Goal: Information Seeking & Learning: Learn about a topic

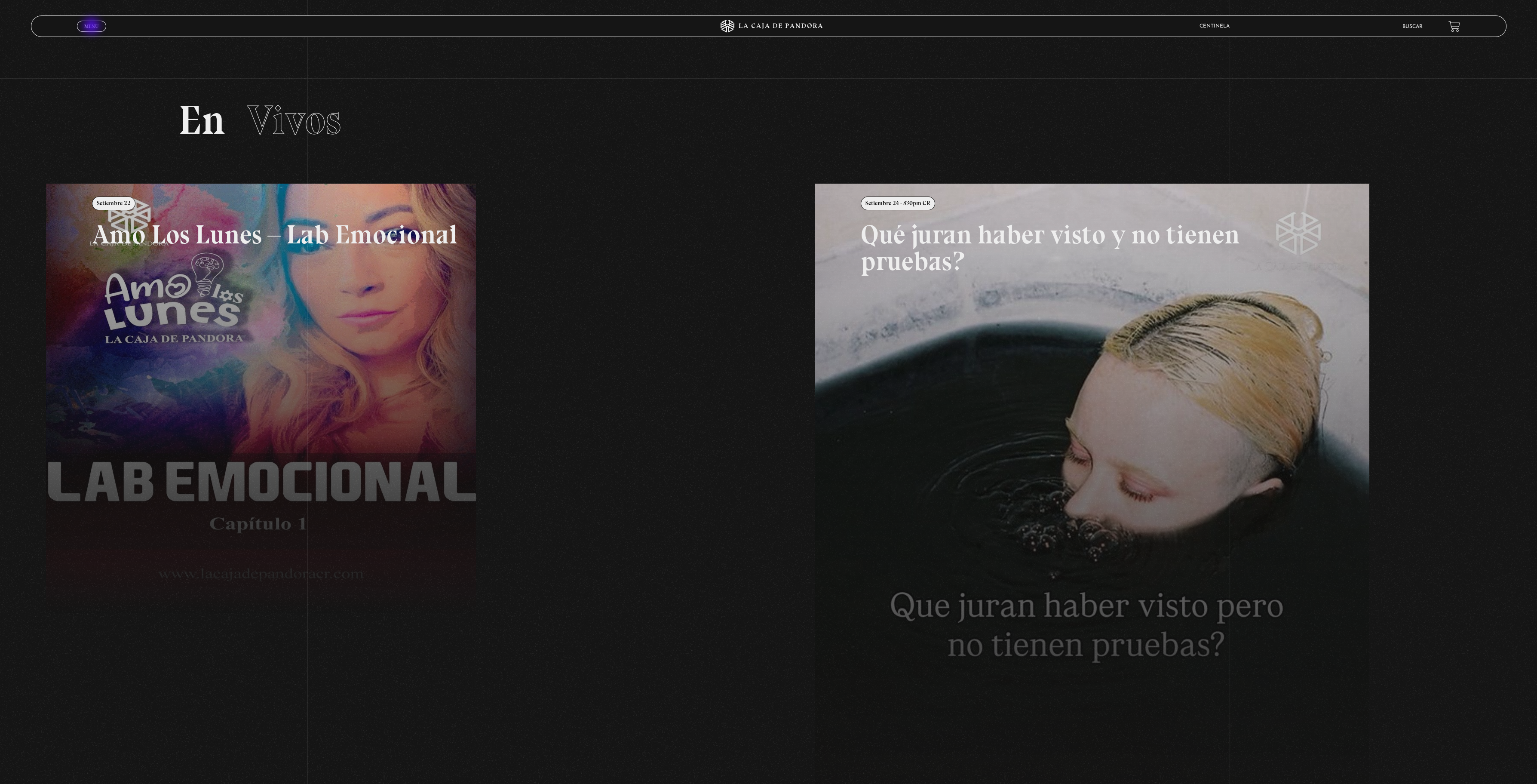
click at [92, 26] on span "Menu" at bounding box center [91, 26] width 14 height 5
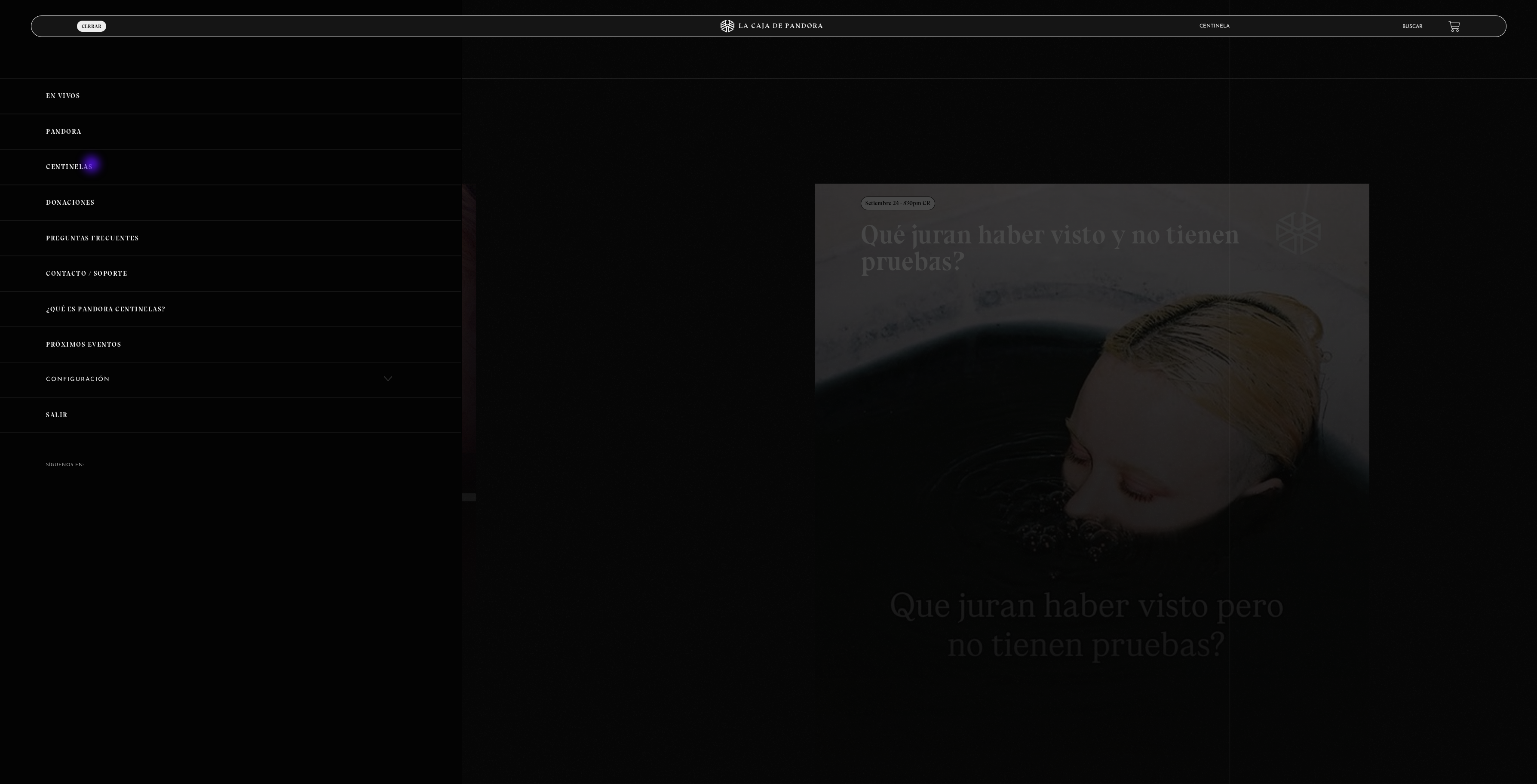
click at [89, 165] on link "Centinelas" at bounding box center [230, 167] width 461 height 36
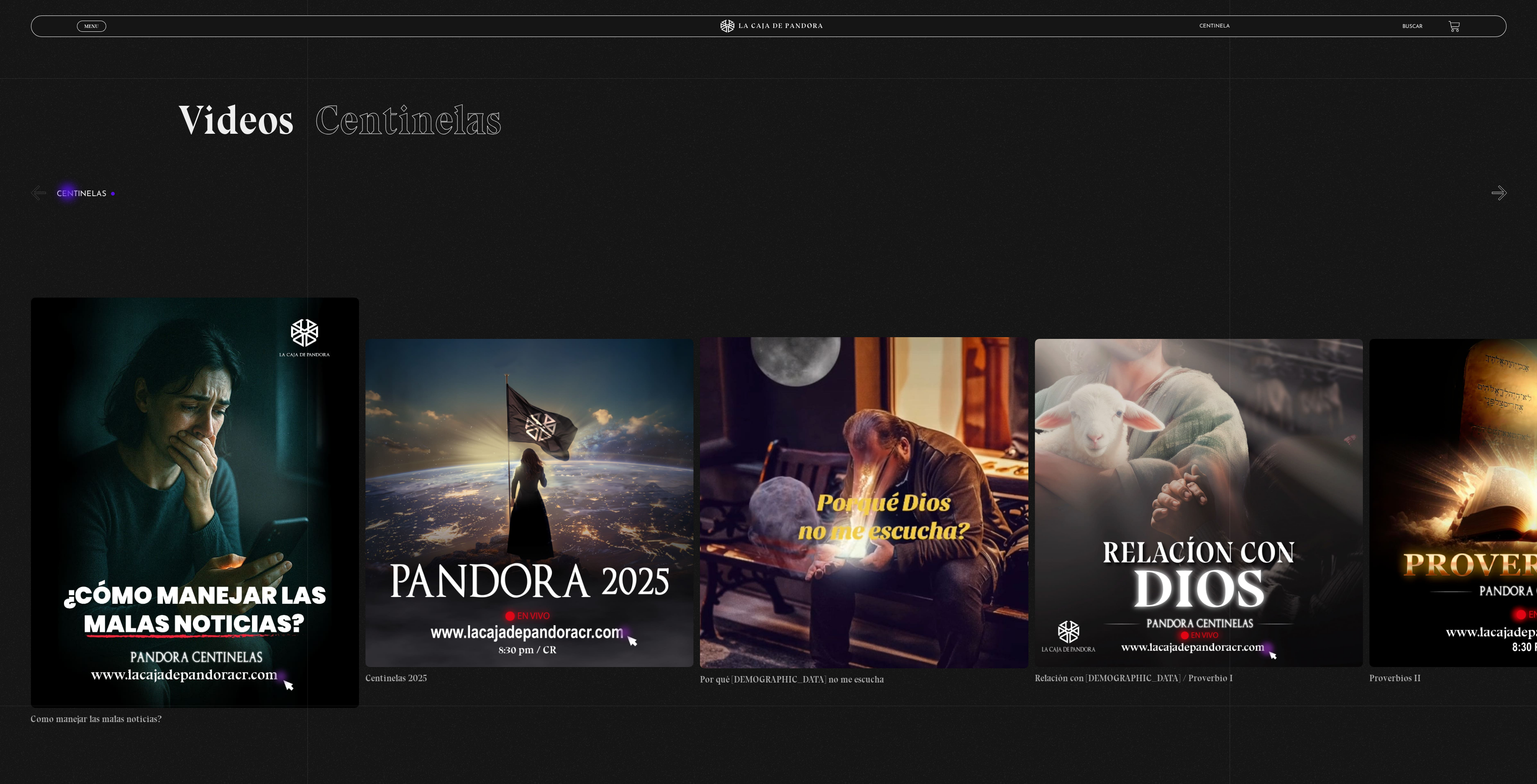
click at [69, 193] on h3 "Centinelas" at bounding box center [86, 194] width 59 height 8
click at [39, 193] on button "«" at bounding box center [38, 193] width 15 height 15
click at [85, 190] on h3 "Centinelas" at bounding box center [86, 194] width 59 height 8
click at [88, 25] on span "Menu" at bounding box center [91, 26] width 14 height 5
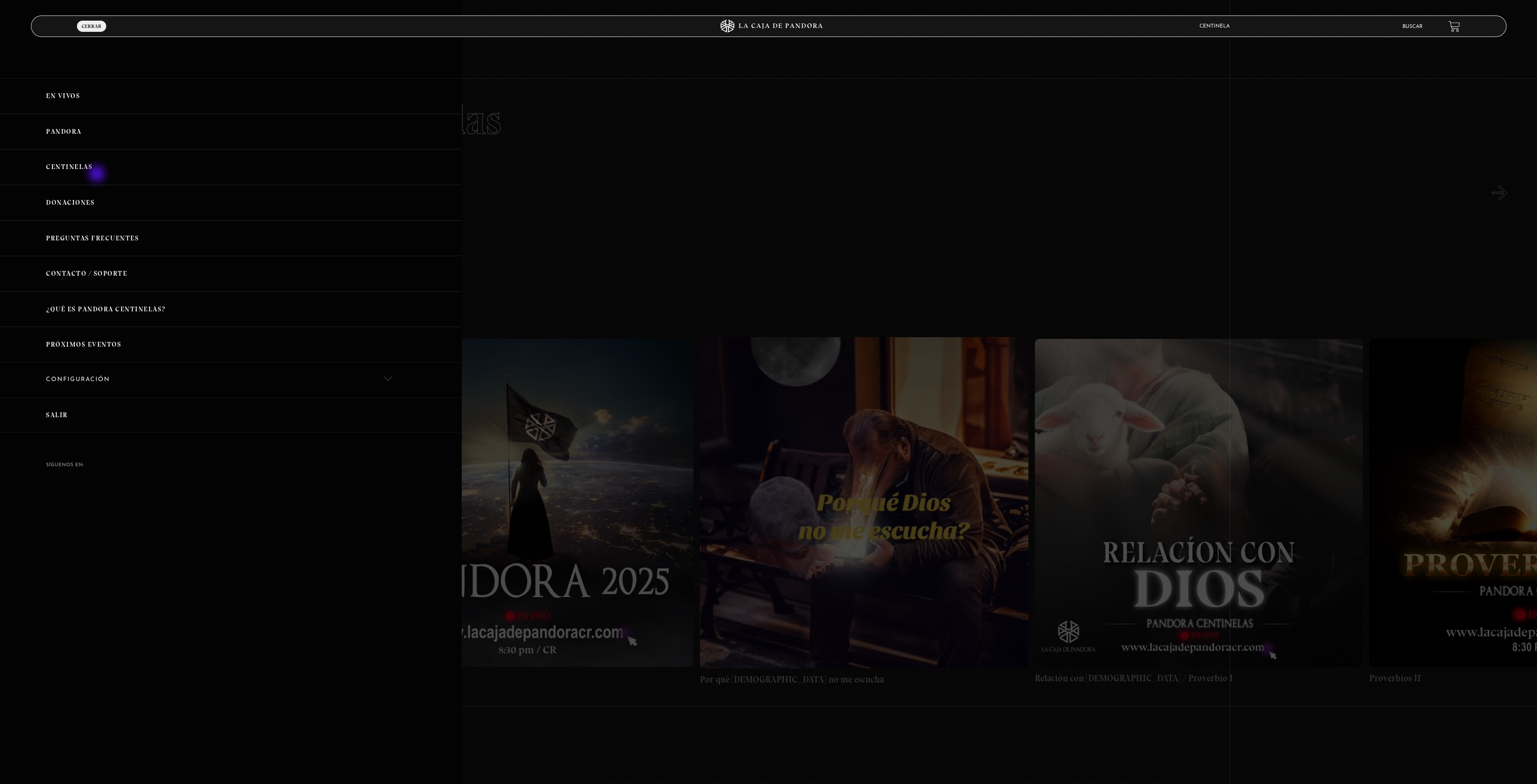
click at [98, 175] on link "Centinelas" at bounding box center [230, 167] width 461 height 36
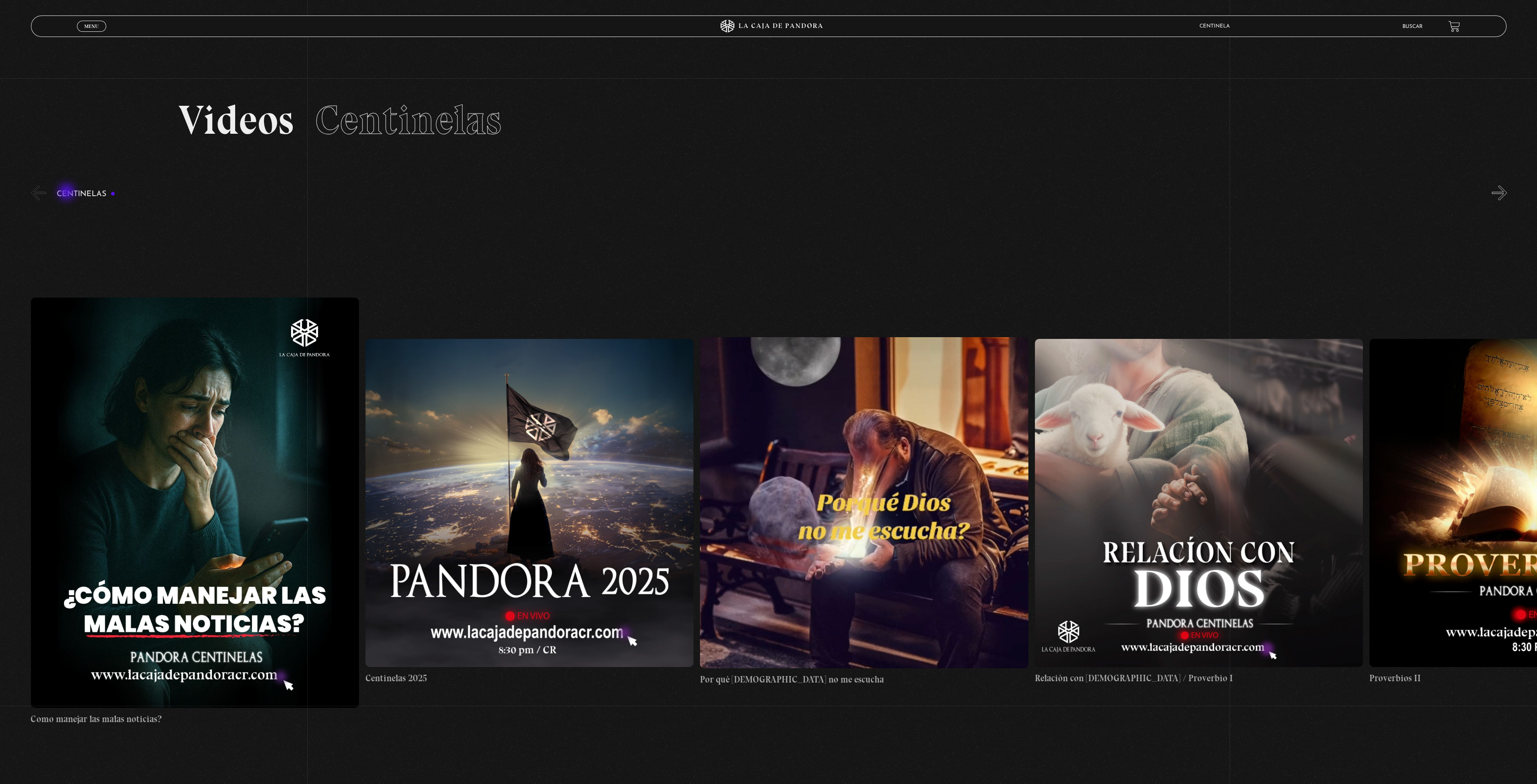
click at [67, 193] on h3 "Centinelas" at bounding box center [86, 194] width 59 height 8
click at [1499, 190] on button "»" at bounding box center [1499, 193] width 15 height 15
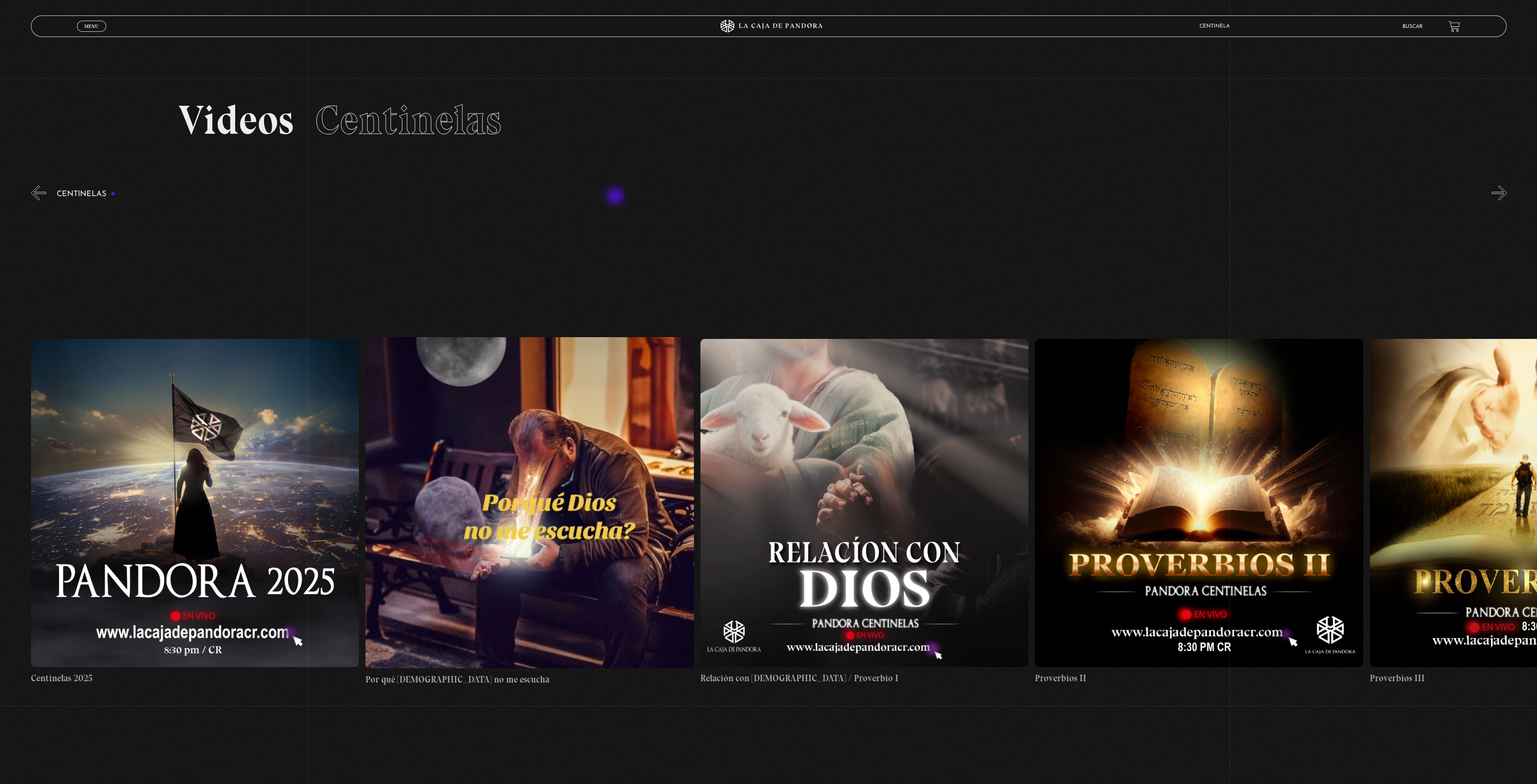
click at [616, 197] on div "Centinelas" at bounding box center [784, 500] width 1507 height 632
click at [85, 24] on span "Menu" at bounding box center [91, 26] width 14 height 5
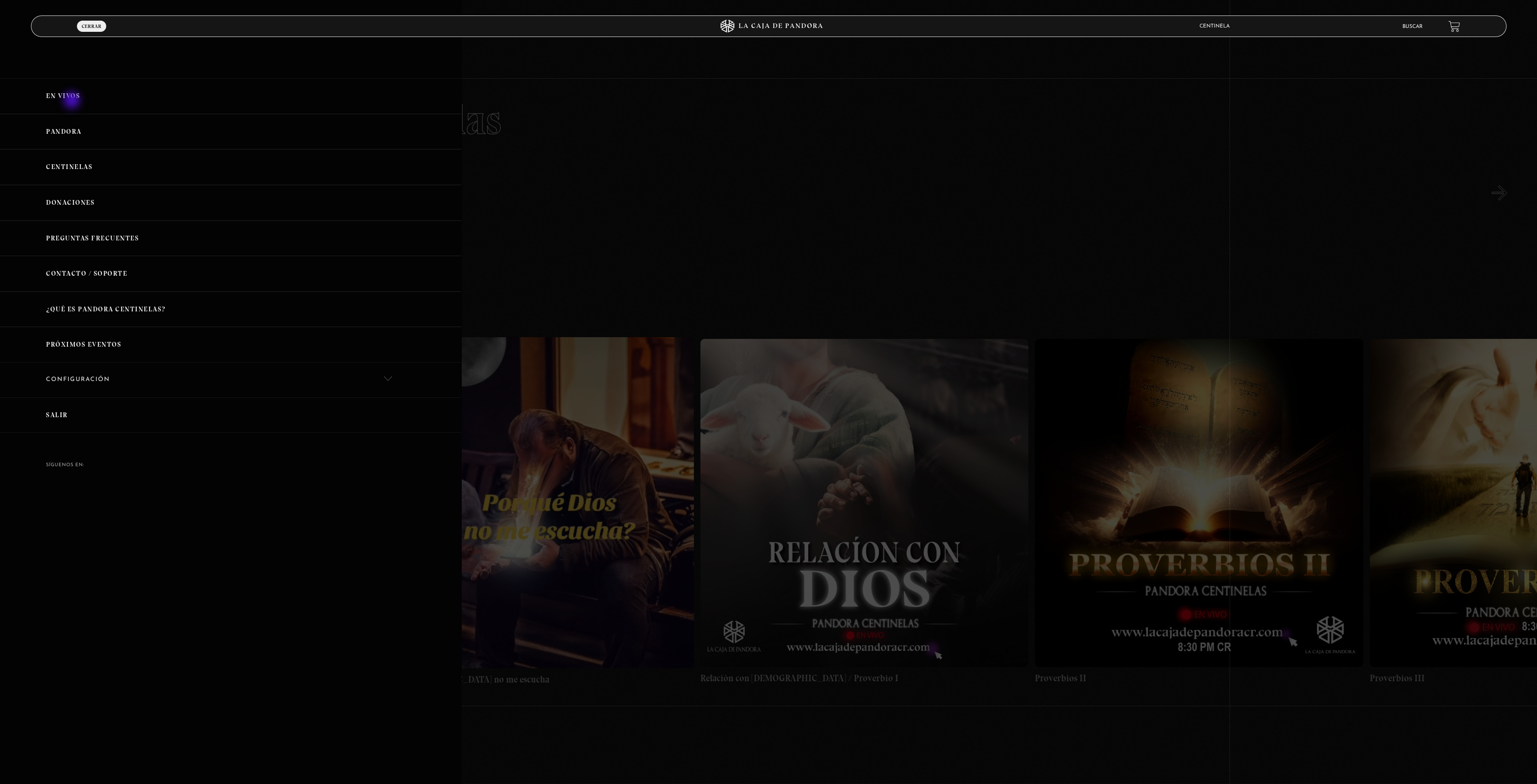
click at [73, 101] on link "En vivos" at bounding box center [230, 96] width 461 height 36
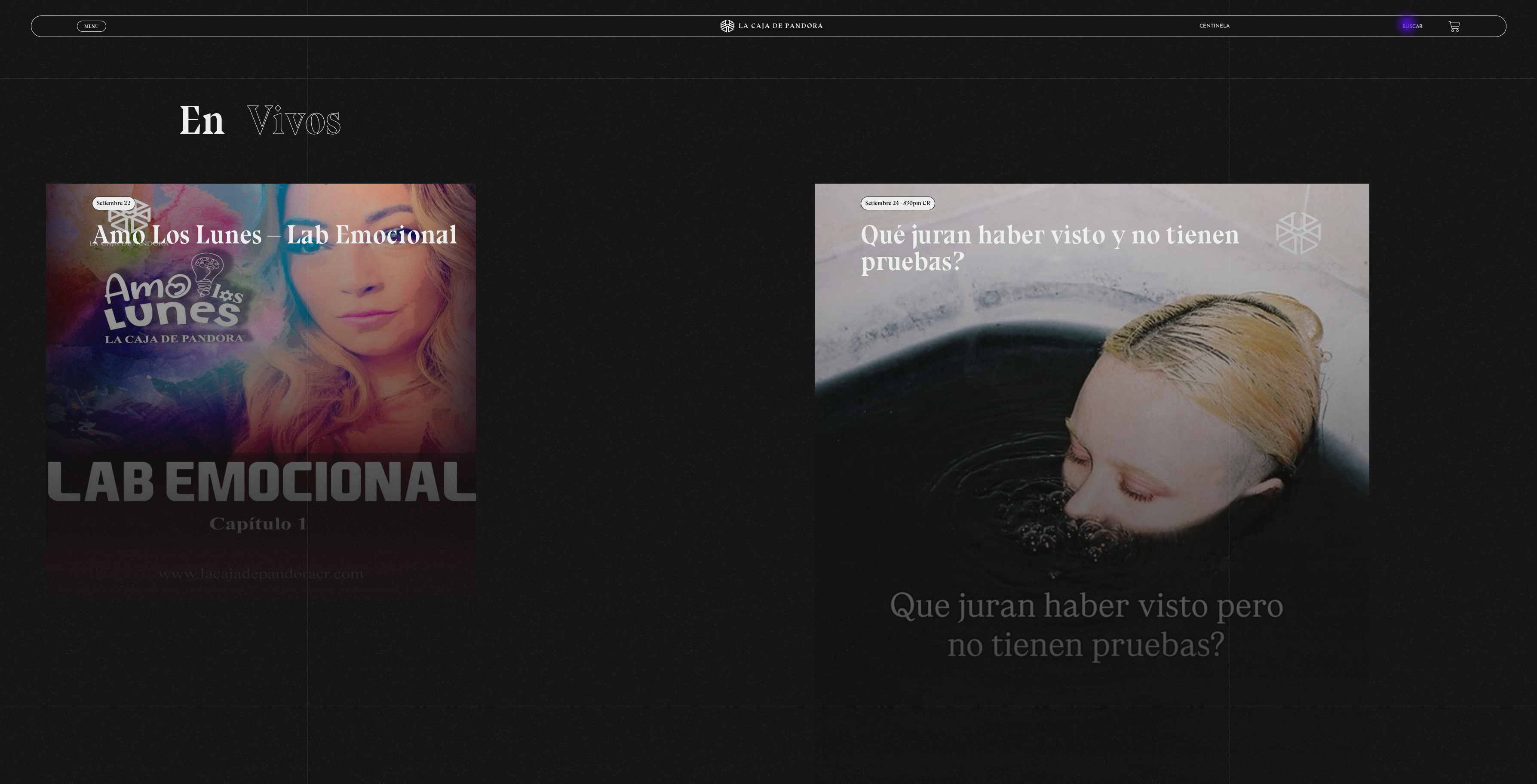
click at [1409, 25] on link "Buscar" at bounding box center [1412, 26] width 20 height 5
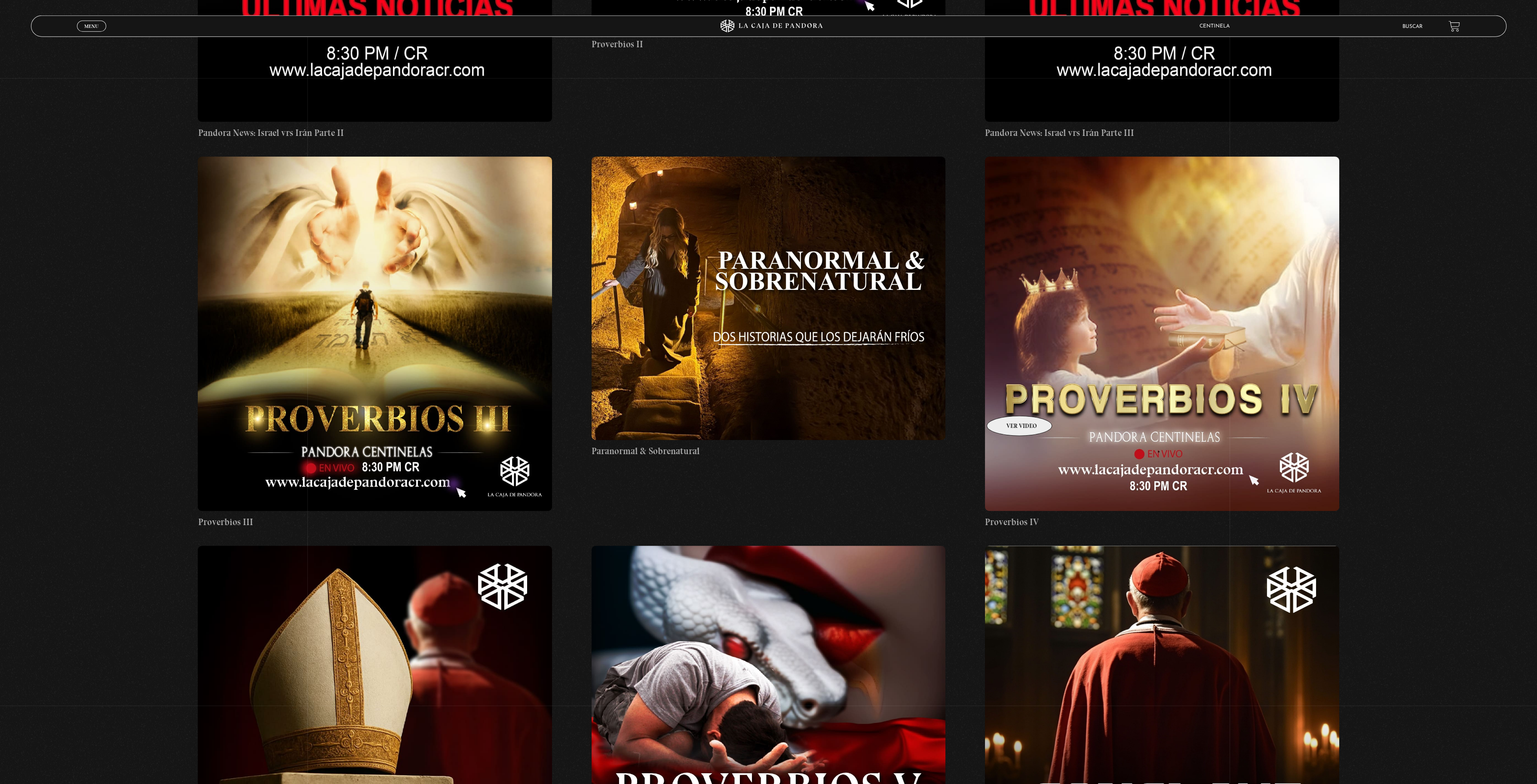
scroll to position [2513, 0]
click at [824, 325] on figure at bounding box center [768, 297] width 354 height 283
